Goal: Task Accomplishment & Management: Use online tool/utility

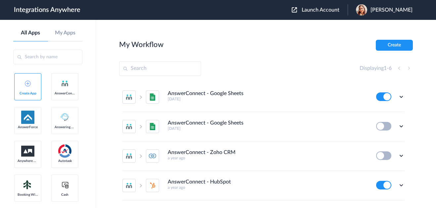
click at [152, 61] on input "text" at bounding box center [160, 68] width 82 height 15
paste input "3369414366"
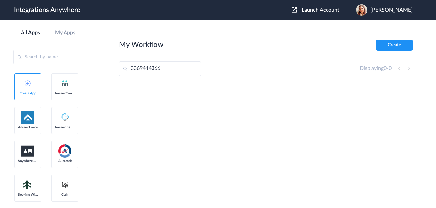
type input "3369414366"
click at [321, 11] on span "Launch Account" at bounding box center [320, 9] width 38 height 5
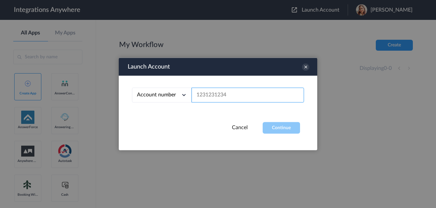
click at [232, 89] on input "text" at bounding box center [247, 95] width 112 height 15
paste input "3369414366"
type input "3369414366"
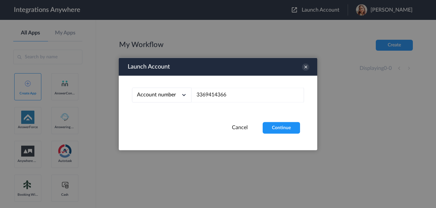
click at [278, 119] on div "Account number Account number Email address 3369414366" at bounding box center [218, 99] width 198 height 46
click at [279, 126] on button "Continue" at bounding box center [280, 128] width 37 height 12
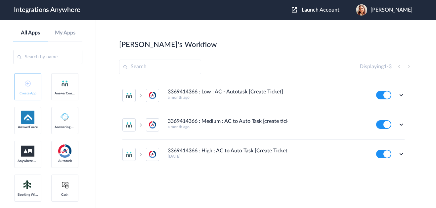
click at [397, 93] on div "Edit Task history Delete" at bounding box center [390, 95] width 28 height 9
click at [405, 95] on ul "3369414366 : Low : AC - Autotask [Create Ticket] a month ago Edit Task history …" at bounding box center [263, 125] width 288 height 88
click at [397, 95] on div "Edit Task history Delete" at bounding box center [390, 95] width 28 height 9
click at [402, 95] on icon at bounding box center [401, 95] width 7 height 7
click at [385, 113] on li "Edit" at bounding box center [382, 110] width 43 height 12
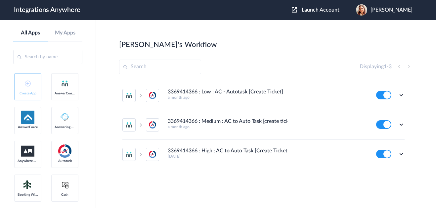
click at [396, 97] on div "Edit Task history Delete" at bounding box center [390, 95] width 28 height 9
click at [399, 95] on icon at bounding box center [401, 95] width 7 height 7
click at [390, 119] on li "Task history" at bounding box center [382, 122] width 43 height 12
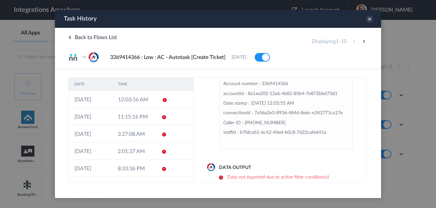
scroll to position [54, 0]
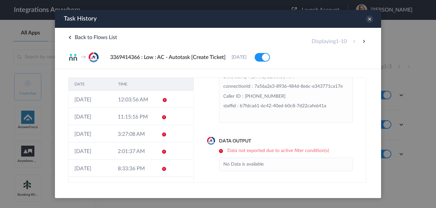
click at [276, 169] on ul "No Data is available" at bounding box center [285, 164] width 133 height 14
click at [273, 167] on li "No Data is available" at bounding box center [285, 164] width 125 height 10
click at [256, 160] on li "No Data is available" at bounding box center [285, 164] width 125 height 10
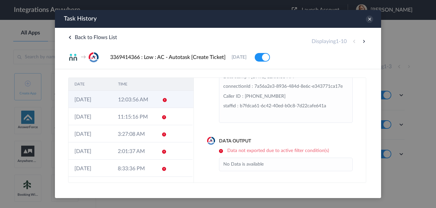
click at [162, 100] on icon at bounding box center [164, 99] width 5 height 5
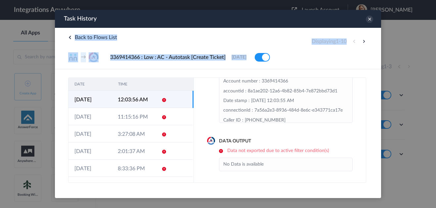
drag, startPoint x: 369, startPoint y: 19, endPoint x: 360, endPoint y: 80, distance: 62.3
click at [360, 77] on div "Task History The system encountered four errors. Check More x Back to Flows Lis…" at bounding box center [218, 94] width 326 height 168
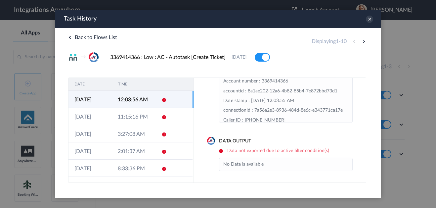
click at [306, 177] on div "Data Input Message page URL : https://my.answerconnect.app/inbound/accountId/73…" at bounding box center [280, 129] width 172 height 105
click at [224, 149] on h6 "Data not exported due to active filter condition(s)" at bounding box center [285, 151] width 133 height 6
click at [248, 151] on h6 "Data not exported due to active filter condition(s)" at bounding box center [285, 151] width 133 height 6
click at [266, 165] on li "No Data is available" at bounding box center [285, 164] width 125 height 10
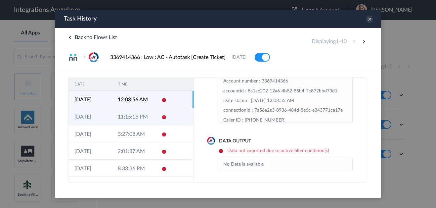
click at [155, 119] on td at bounding box center [161, 116] width 13 height 17
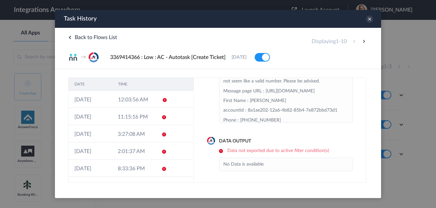
click at [297, 154] on div "Data Output Data not exported due to active filter condition(s) No Data is avai…" at bounding box center [279, 153] width 145 height 33
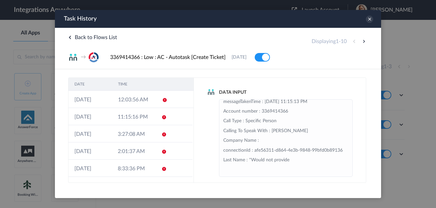
scroll to position [174, 0]
click at [367, 21] on icon at bounding box center [368, 19] width 7 height 7
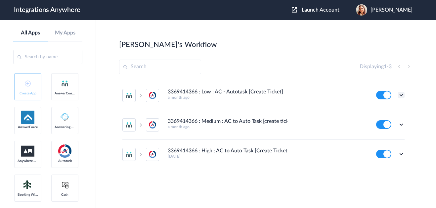
click at [402, 95] on icon at bounding box center [401, 95] width 7 height 7
click at [380, 112] on link "Edit" at bounding box center [374, 110] width 16 height 5
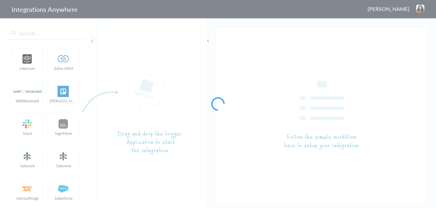
type input "3369414366 : Low : AC - Autotask [Create Ticket]"
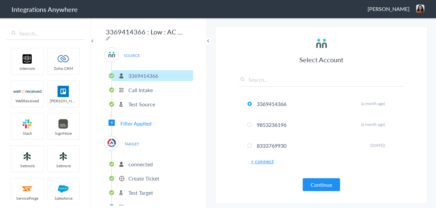
click at [140, 124] on span "Filter Applied" at bounding box center [135, 123] width 31 height 8
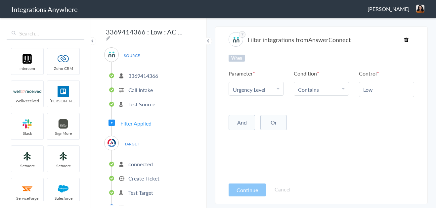
click at [381, 90] on input "Low" at bounding box center [386, 90] width 47 height 8
